Goal: Task Accomplishment & Management: Use online tool/utility

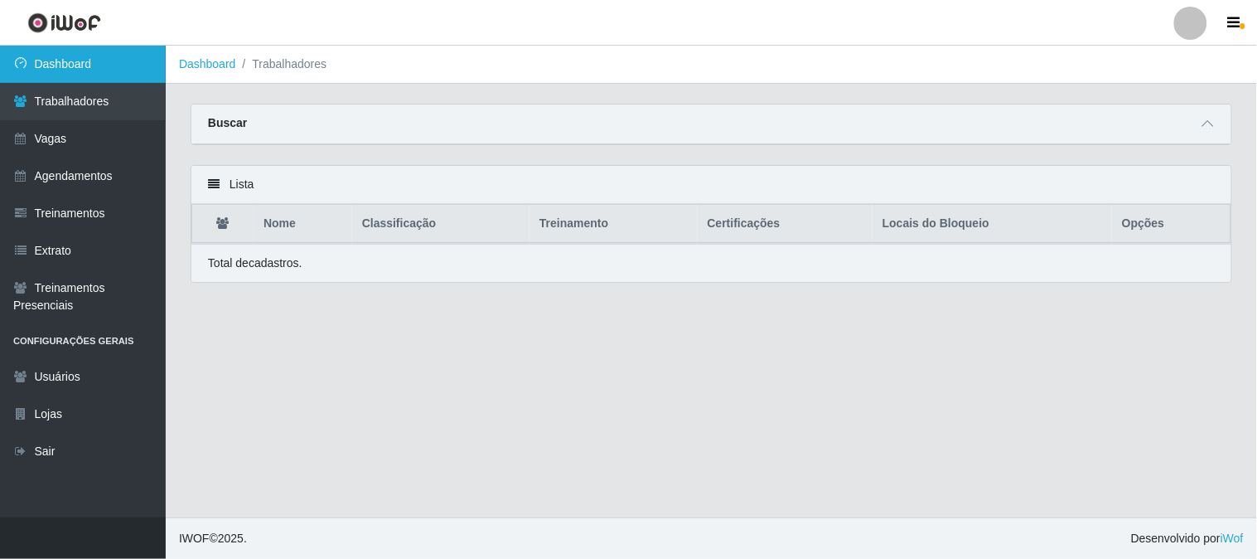
click at [77, 68] on link "Dashboard" at bounding box center [83, 64] width 166 height 37
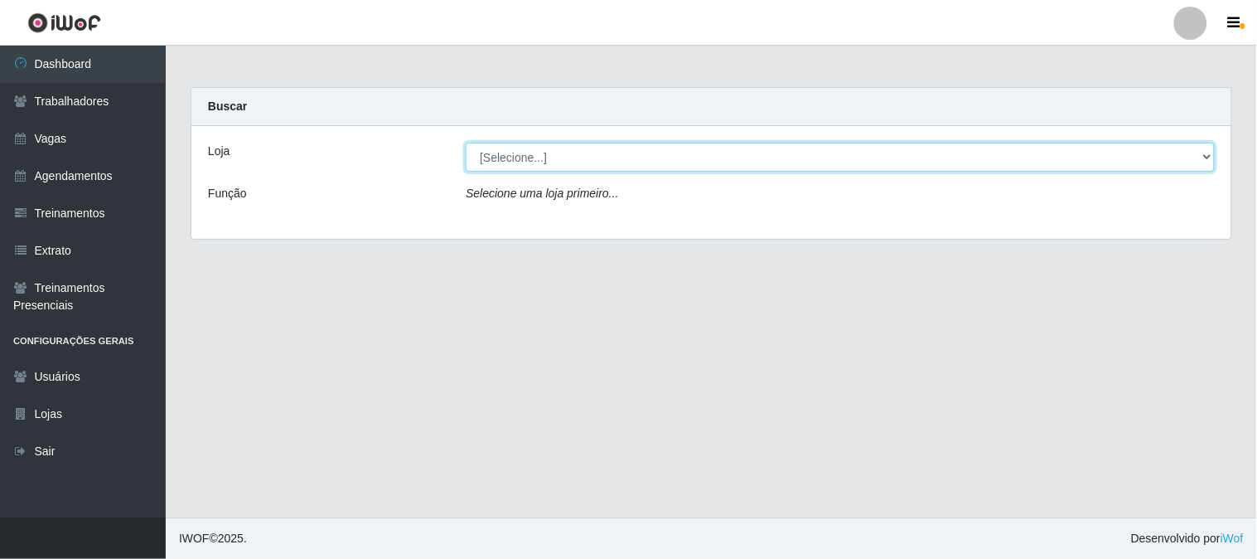
click at [573, 162] on select "[Selecione...] Sapore D'italia" at bounding box center [840, 157] width 749 height 29
select select "266"
click at [466, 143] on select "[Selecione...] Sapore D'italia" at bounding box center [840, 157] width 749 height 29
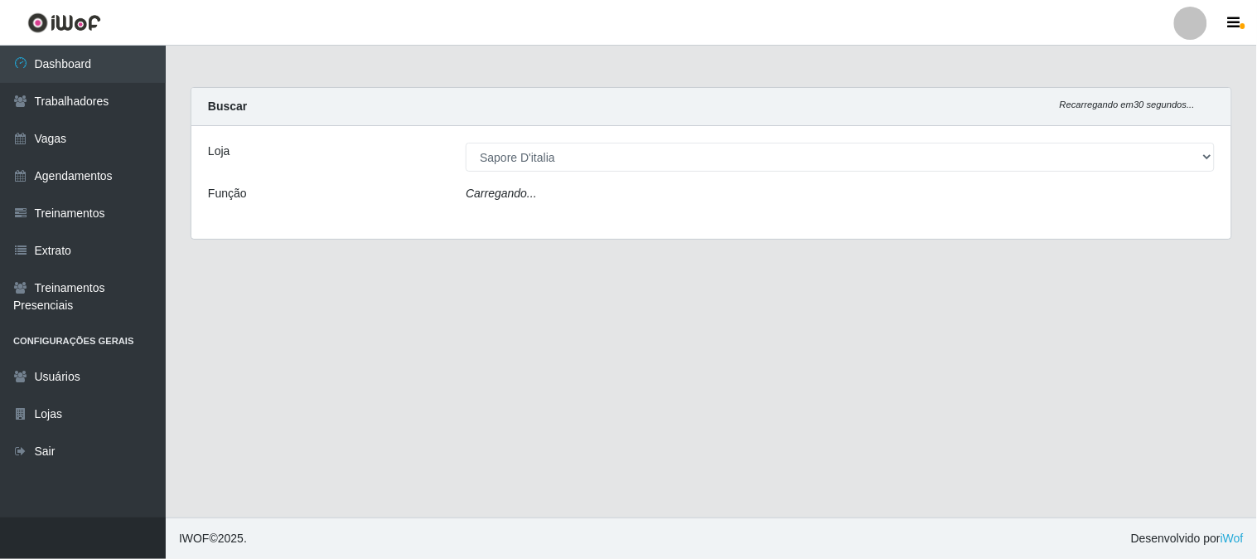
click at [560, 211] on div "Loja [Selecione...] Sapore D'italia Função Carregando..." at bounding box center [711, 182] width 1040 height 113
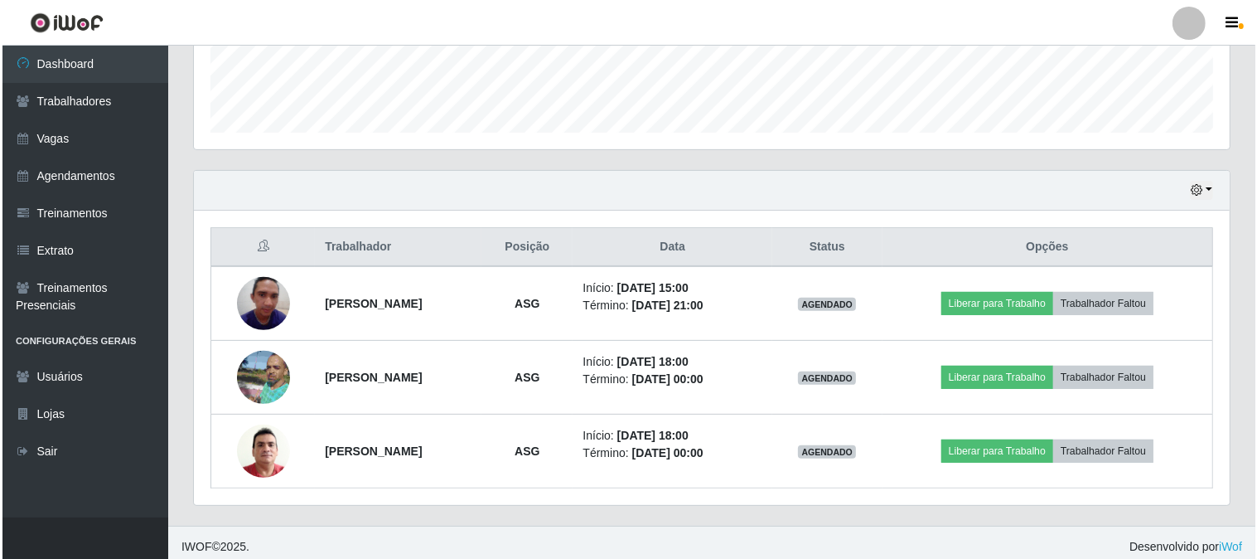
scroll to position [468, 0]
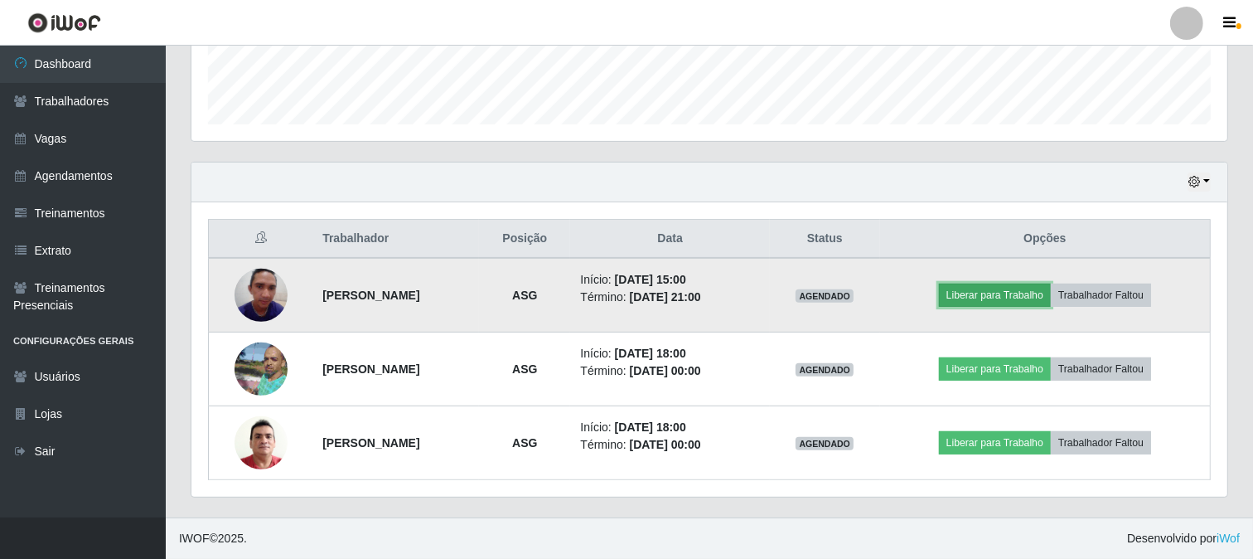
click at [1020, 297] on button "Liberar para Trabalho" at bounding box center [995, 294] width 112 height 23
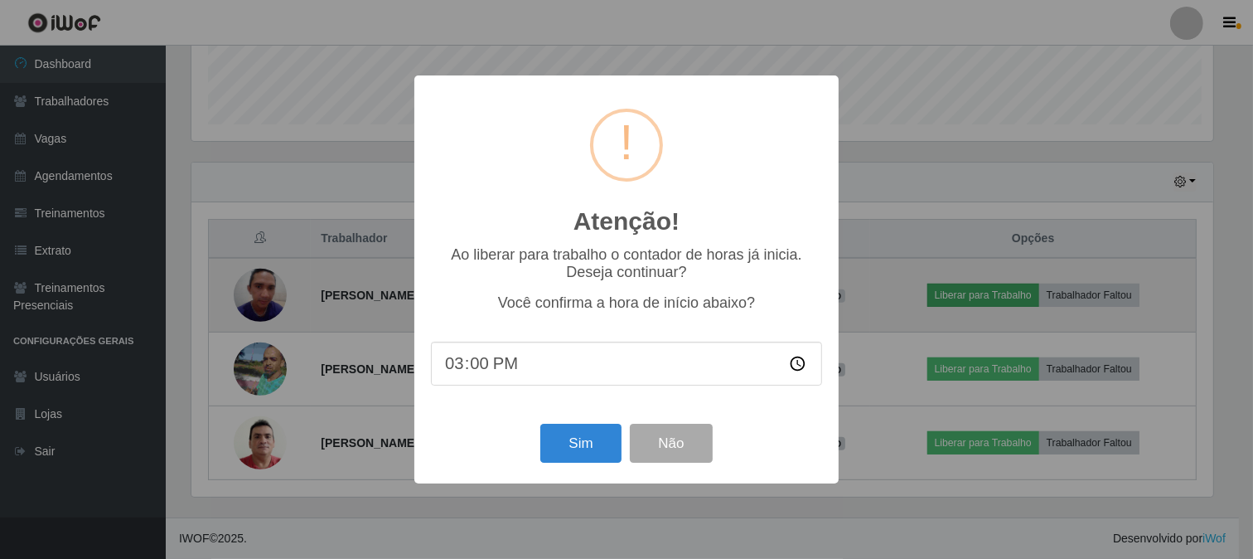
scroll to position [343, 1025]
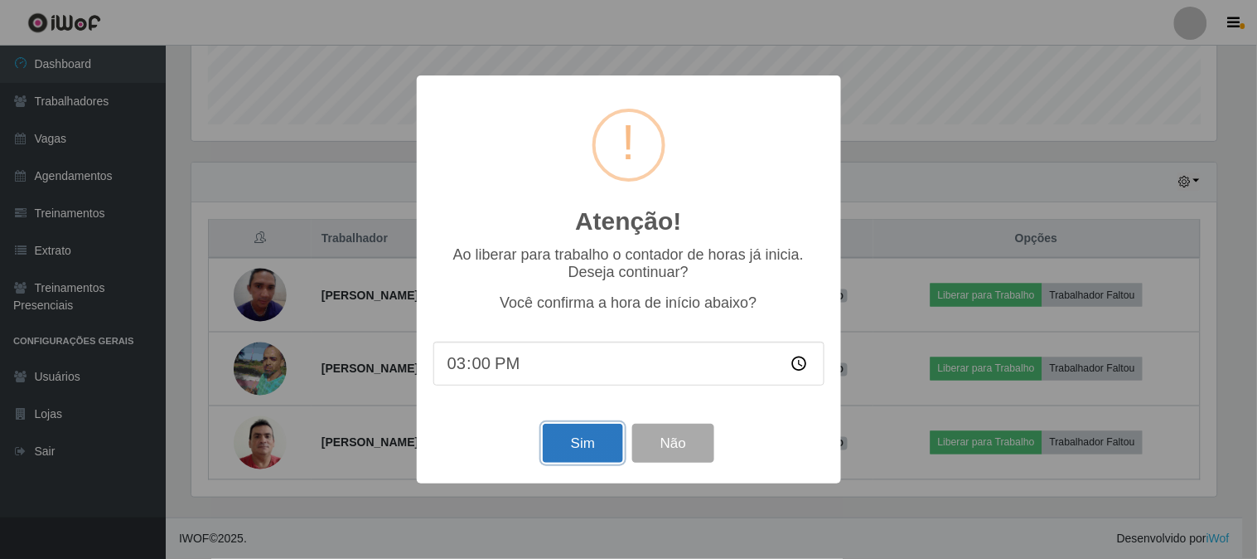
click at [582, 448] on button "Sim" at bounding box center [583, 443] width 80 height 39
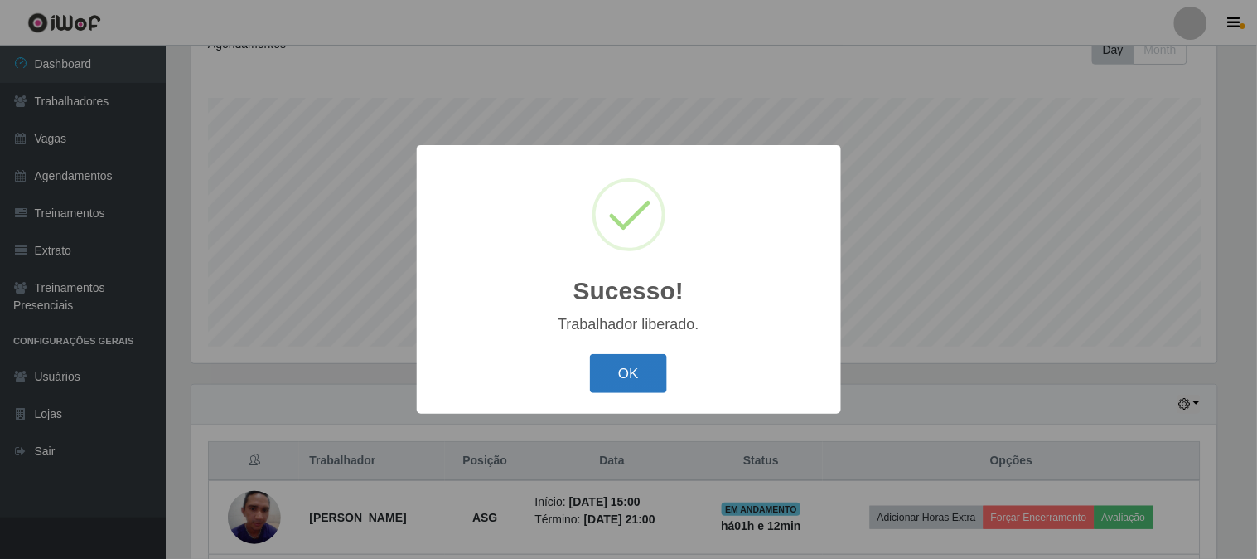
click at [619, 385] on button "OK" at bounding box center [628, 373] width 77 height 39
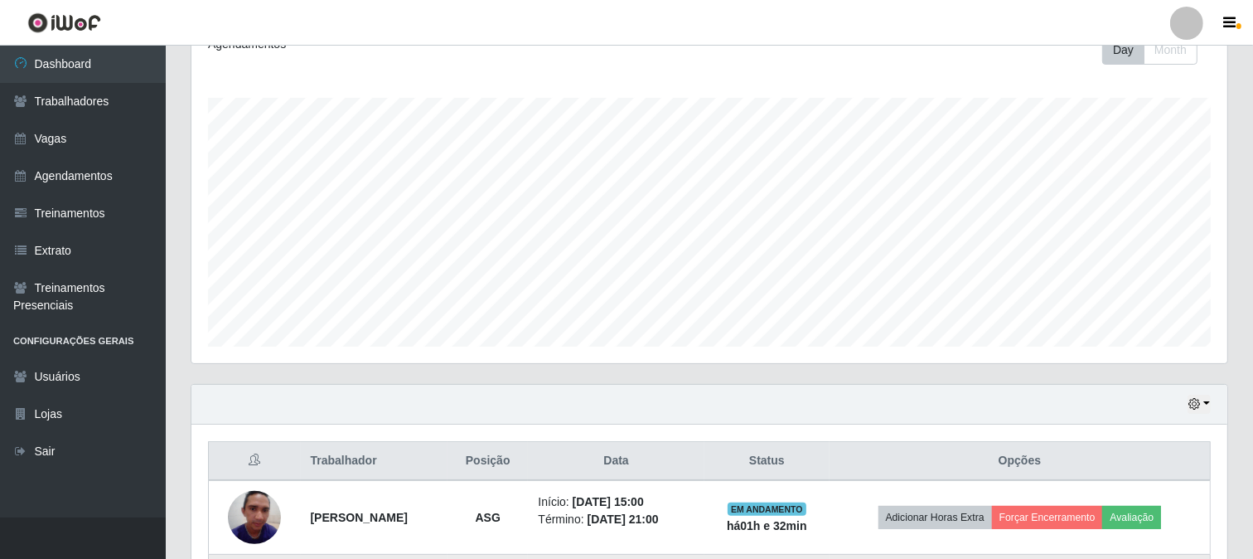
scroll to position [468, 0]
